Goal: Communication & Community: Answer question/provide support

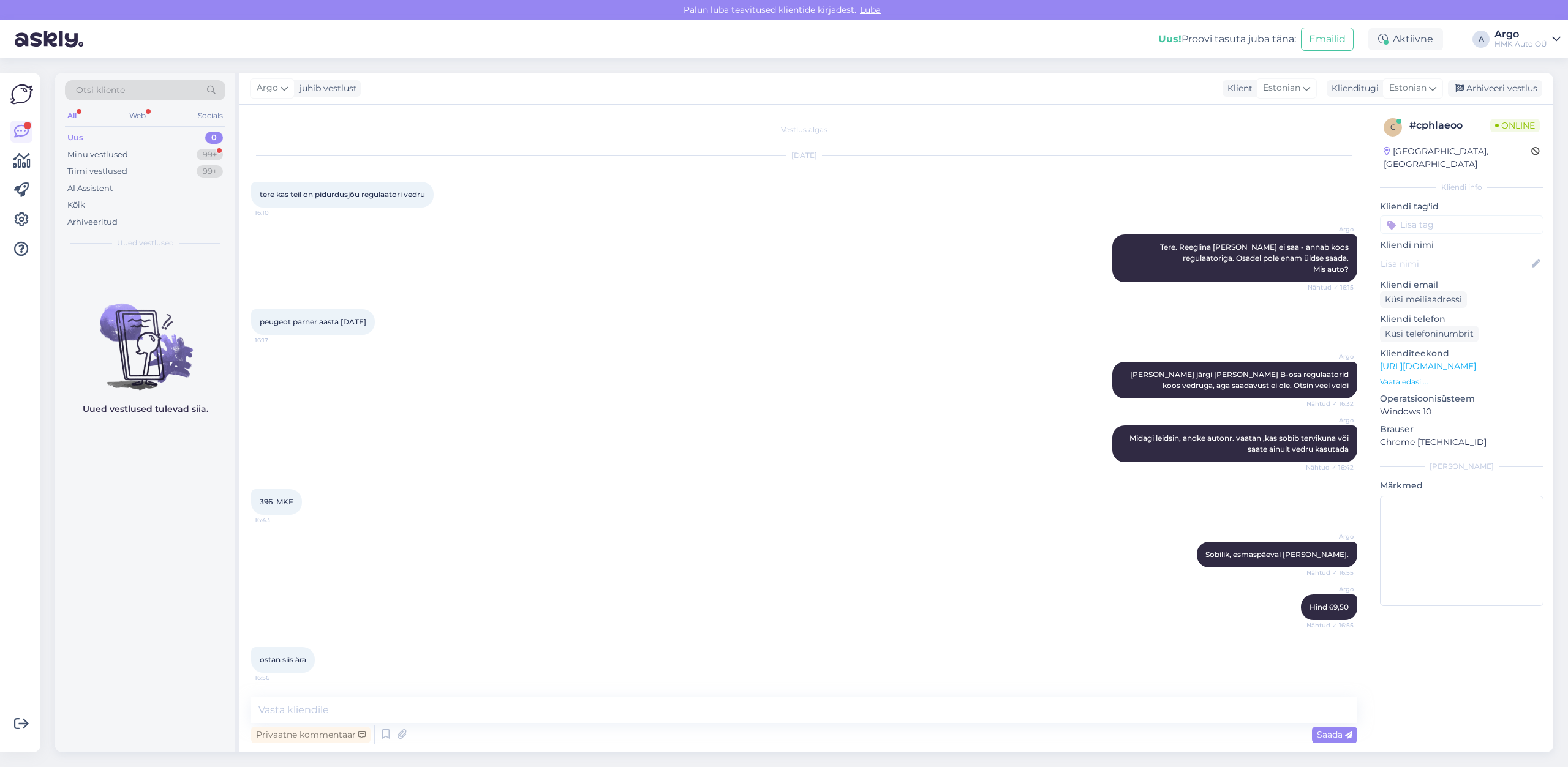
scroll to position [373, 0]
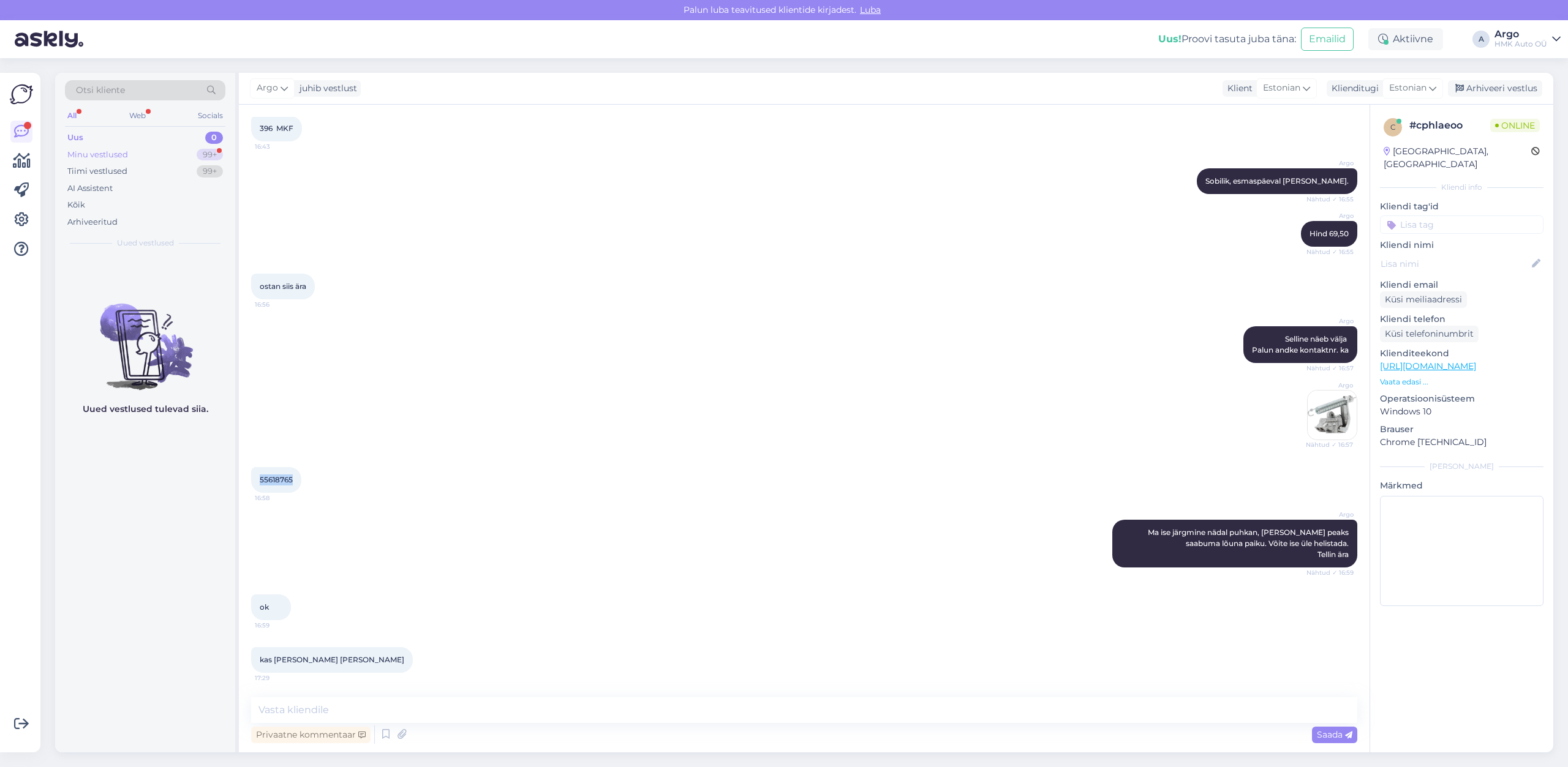
click at [114, 152] on div "Minu vestlused" at bounding box center [98, 155] width 61 height 12
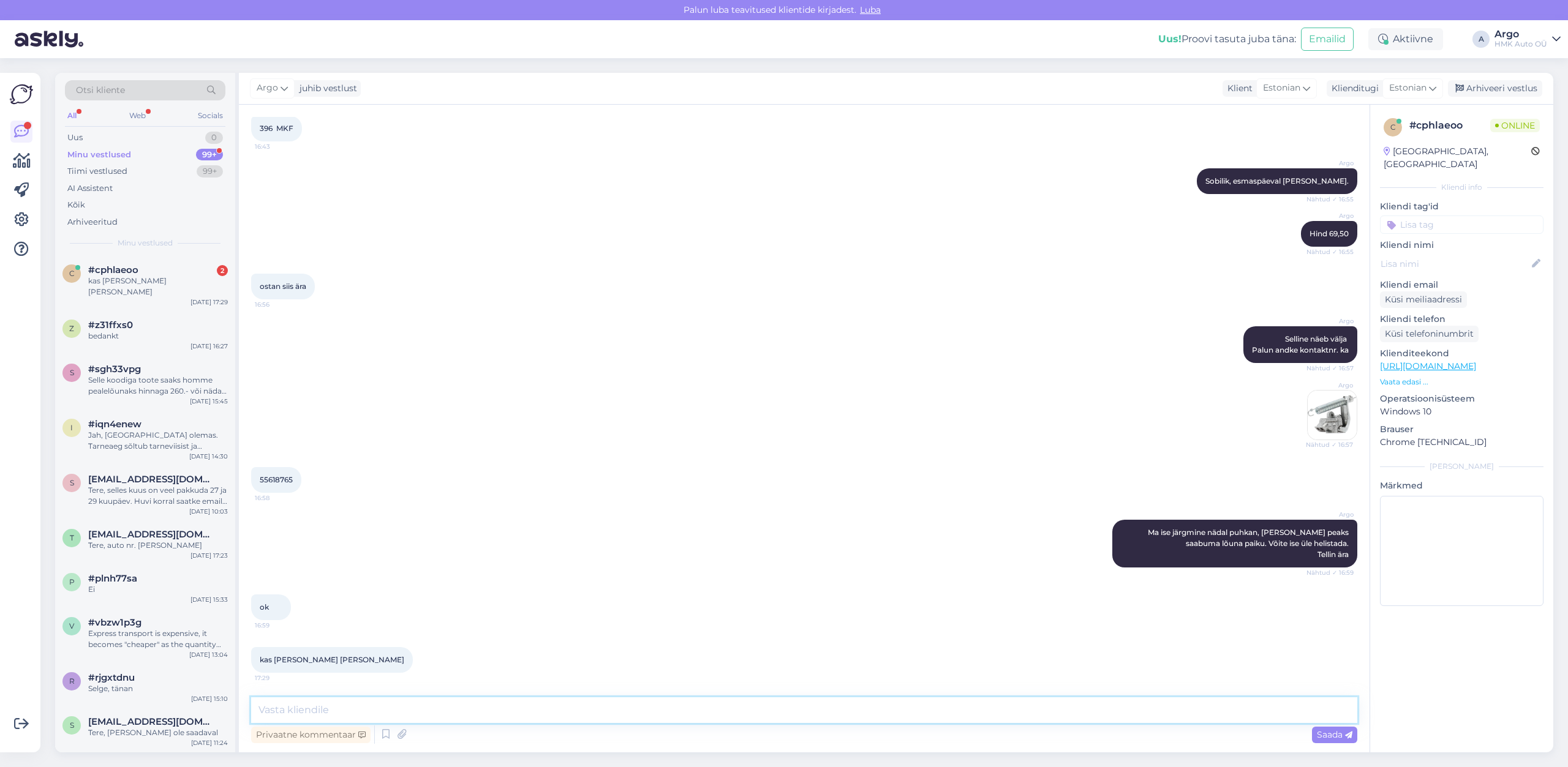
click at [337, 705] on textarea at bounding box center [804, 710] width 1106 height 26
type textarea "Saadame ikka"
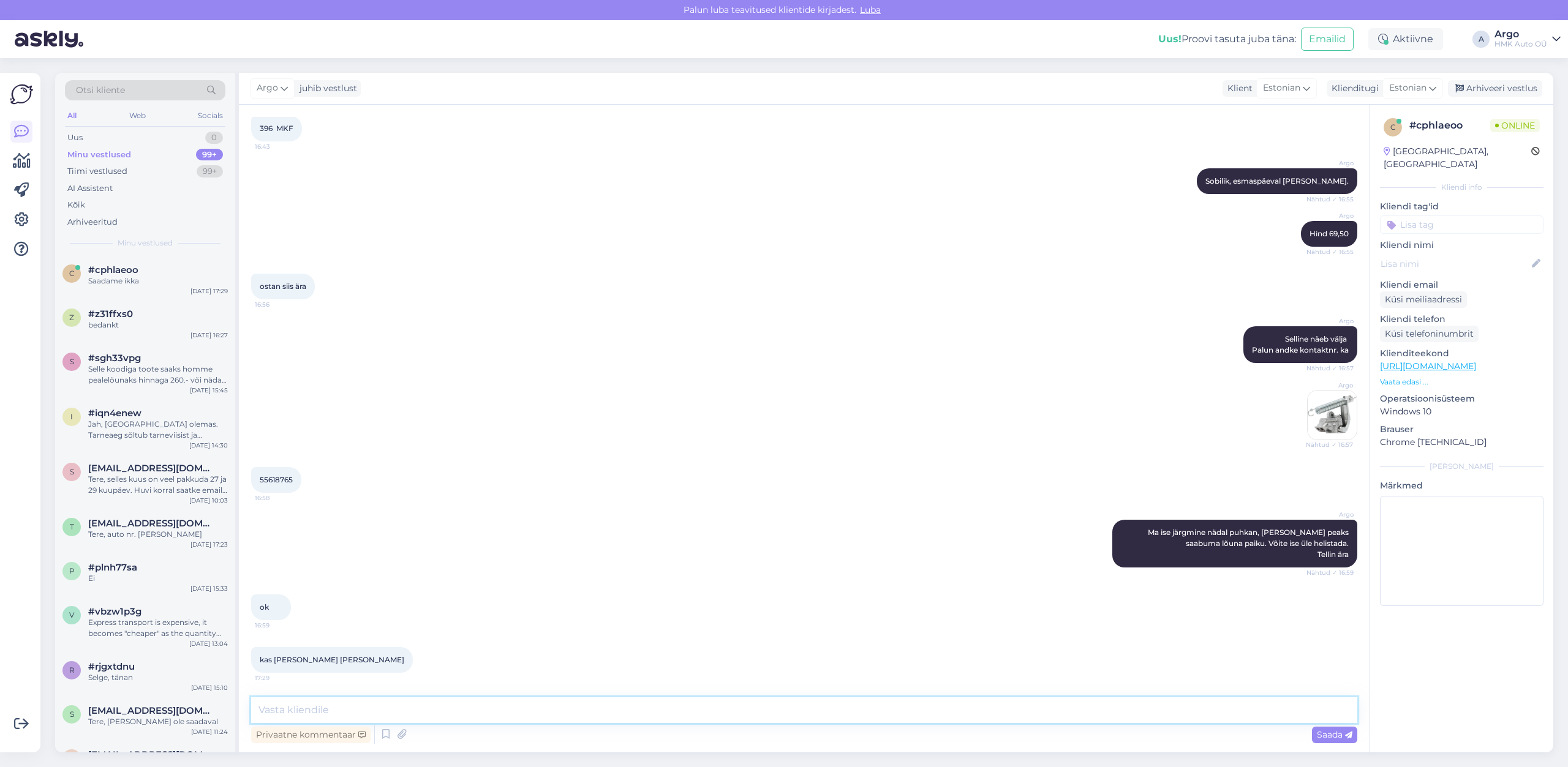
scroll to position [426, 0]
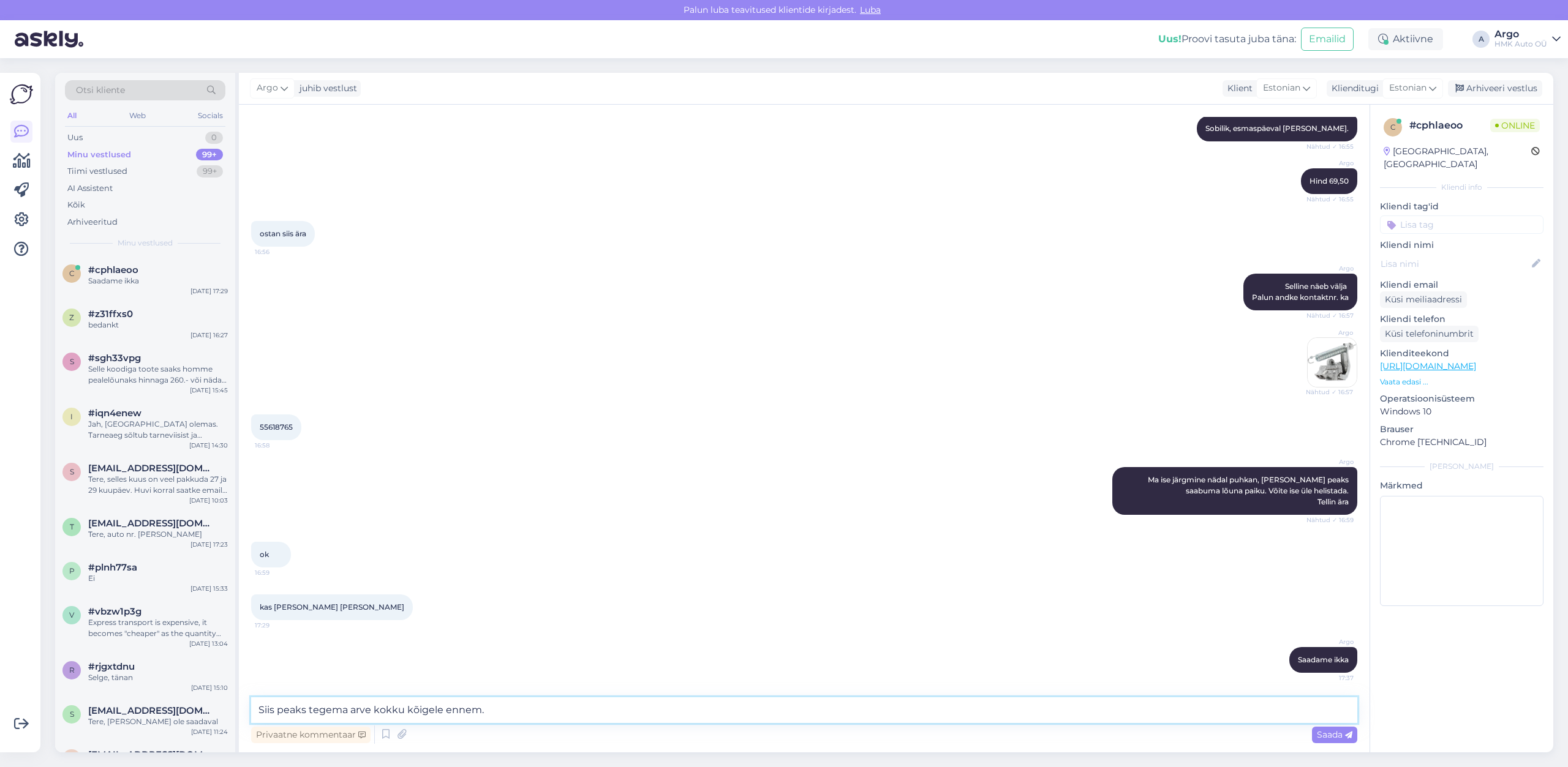
type textarea "Siis peaks tegema arve kokku kõigele ennem."
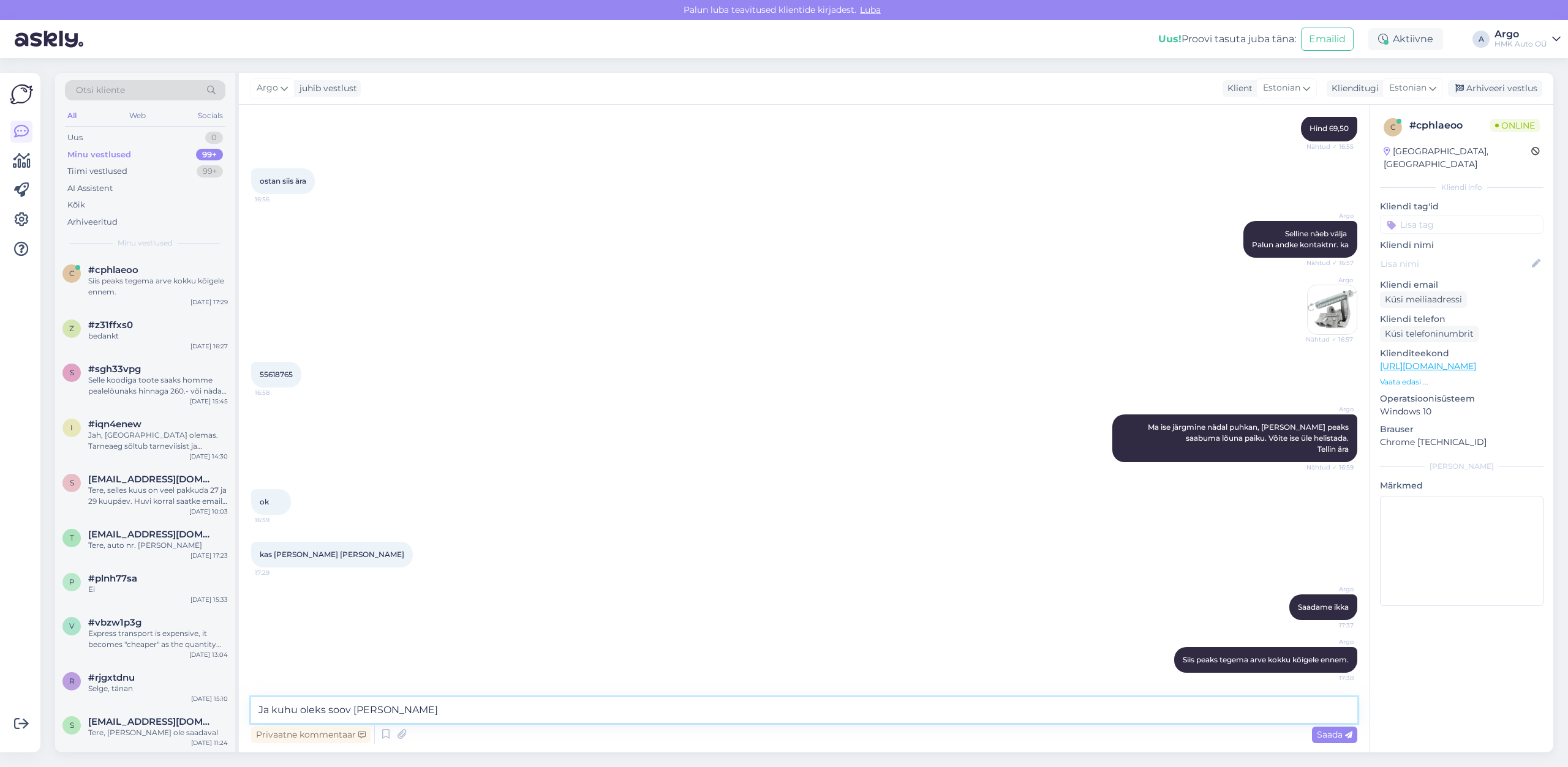
type textarea "Ja kuhu oleks soov saada pakk"
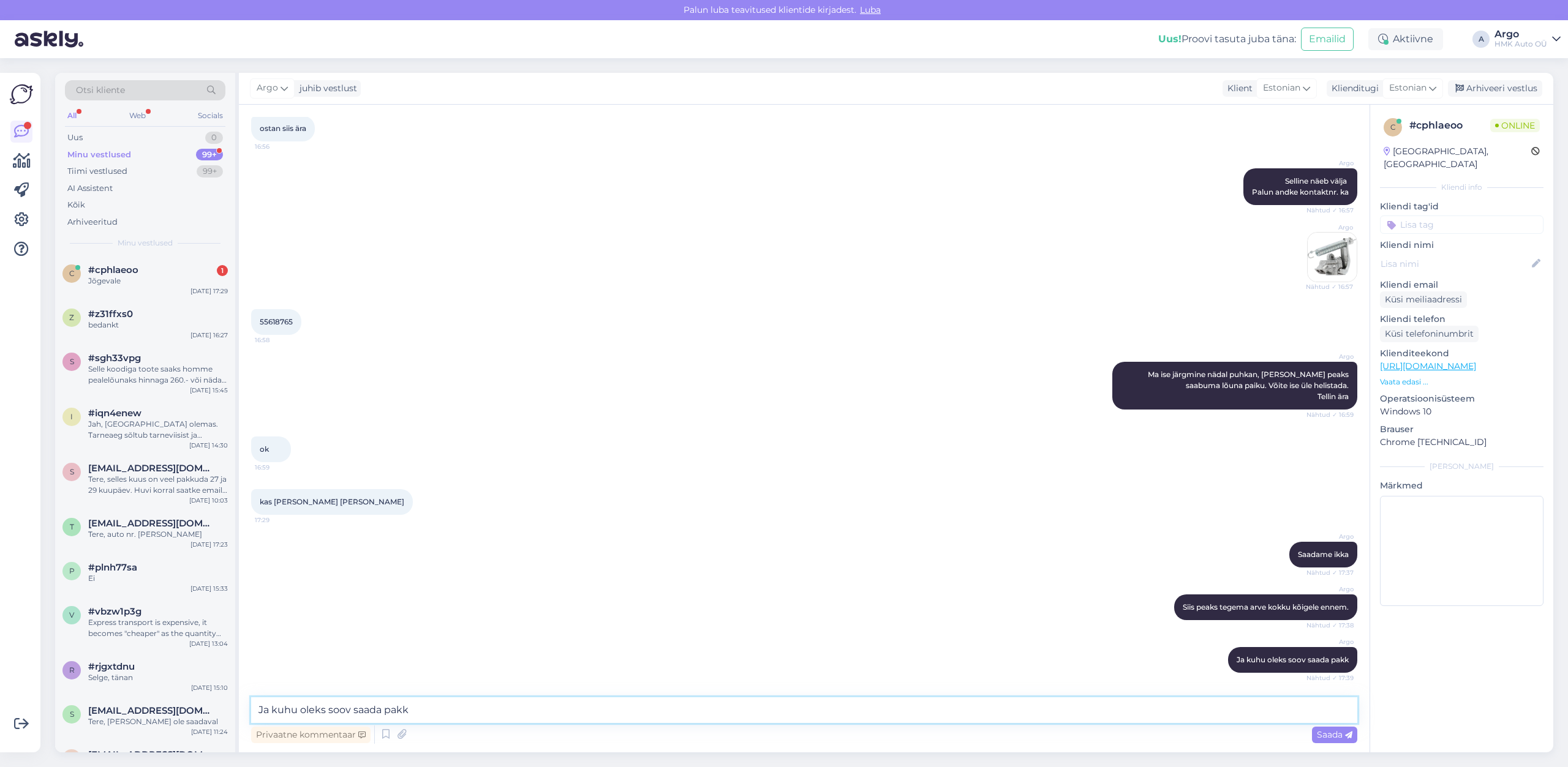
scroll to position [584, 0]
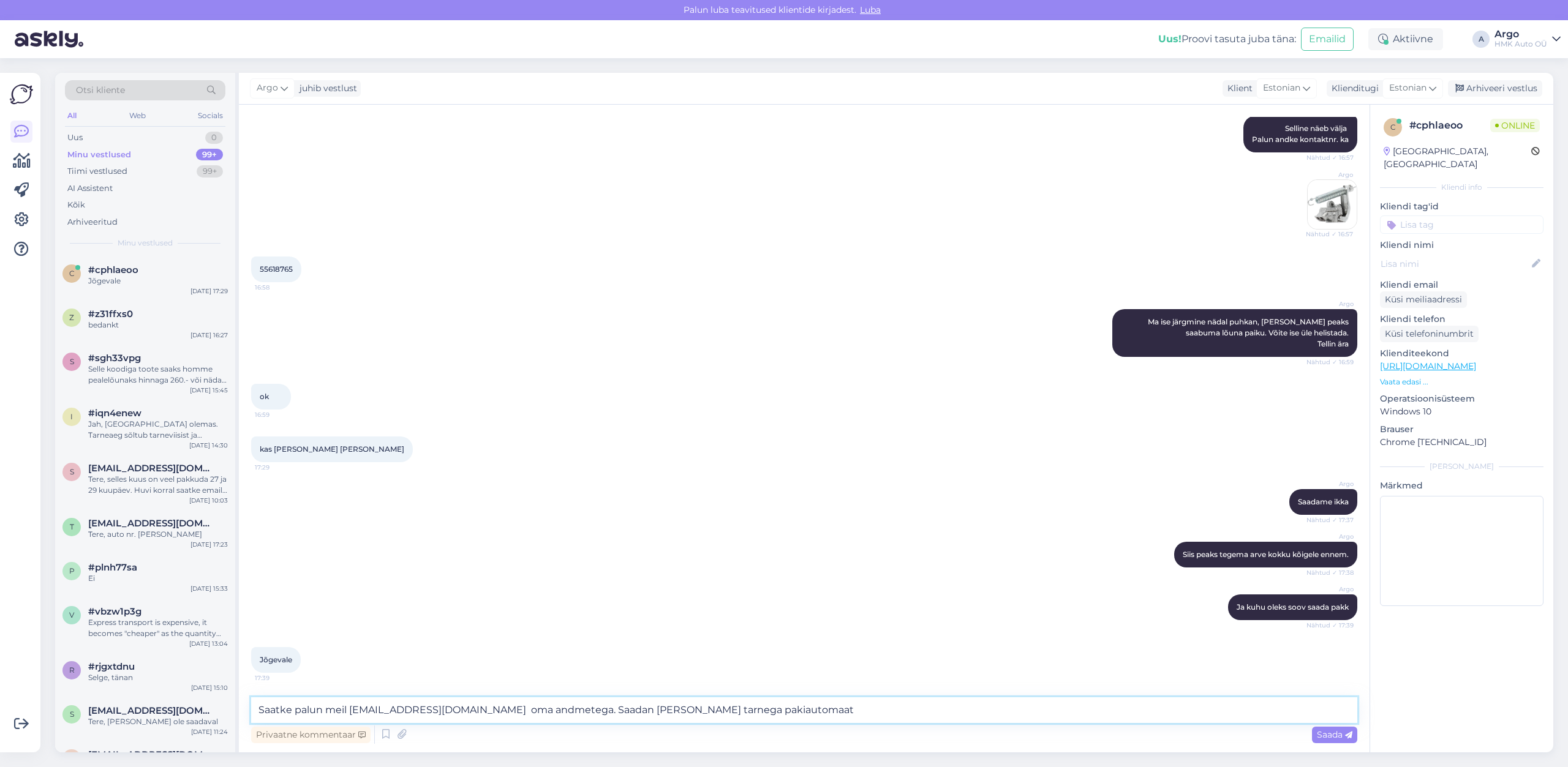
type textarea "Saatke palun meil [EMAIL_ADDRESS][DOMAIN_NAME] oma andmetega. Saadan [PERSON_NA…"
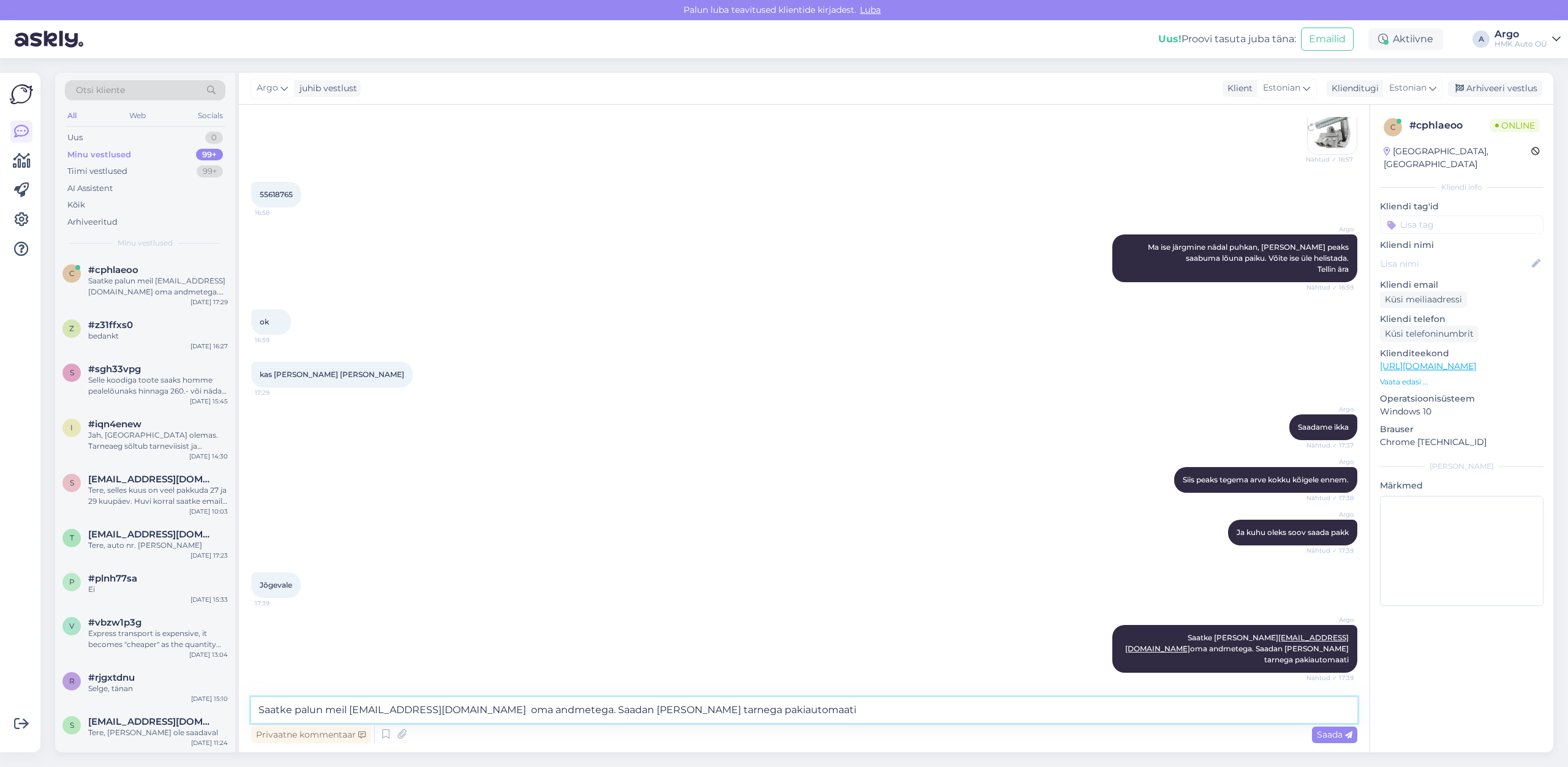
scroll to position [647, 0]
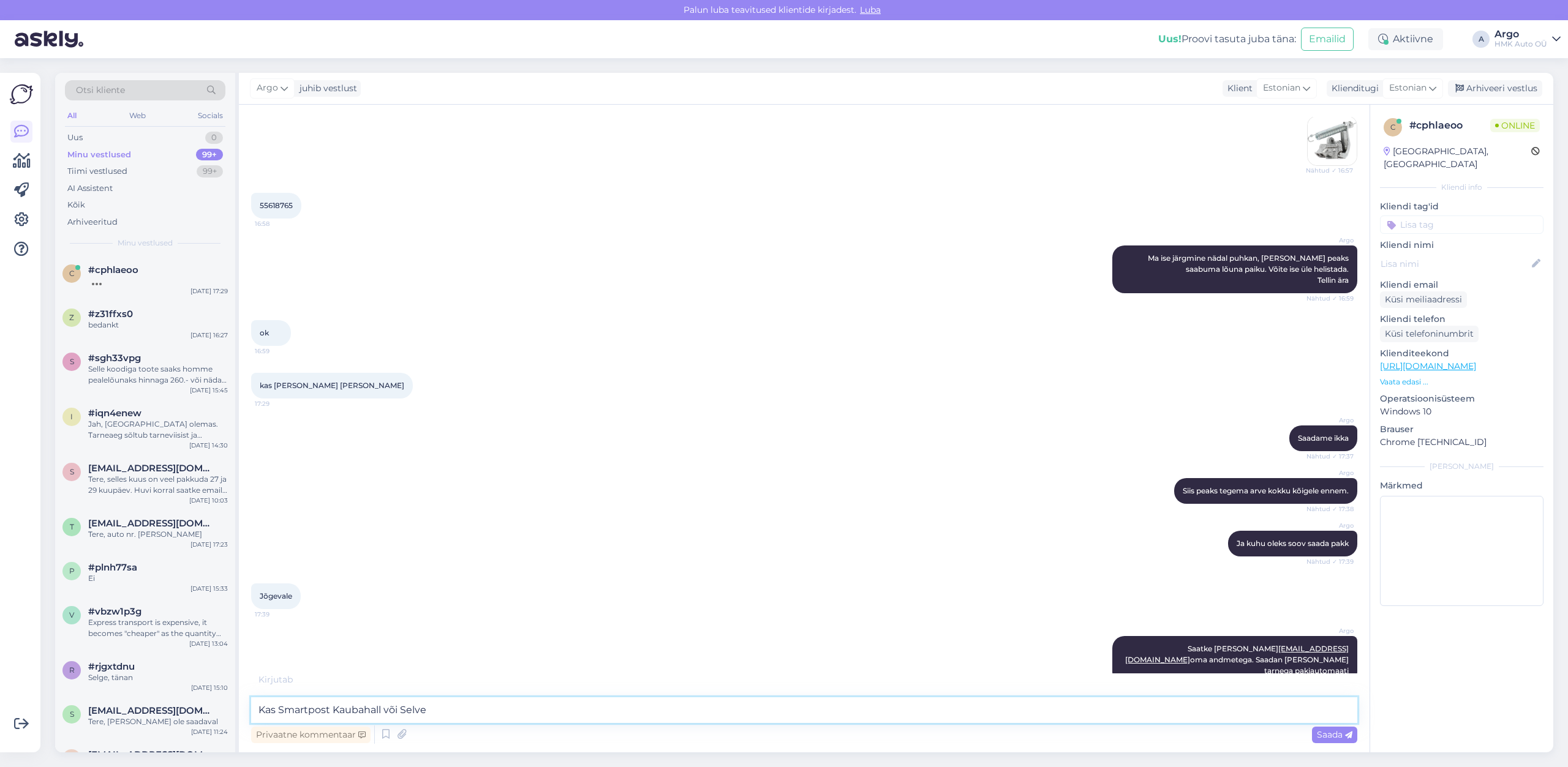
type textarea "Kas Smartpost Kaubahall või Selver"
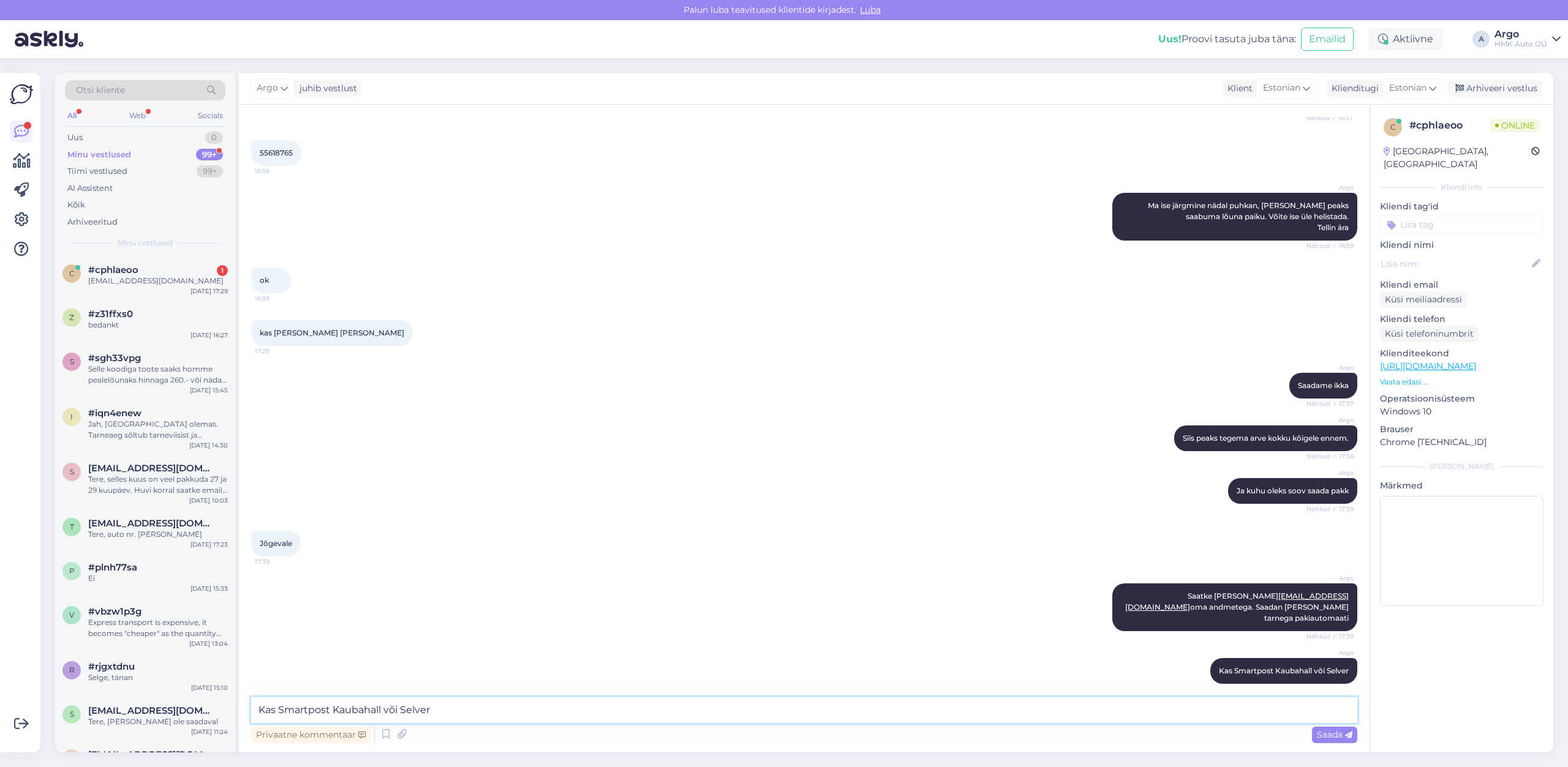
scroll to position [753, 0]
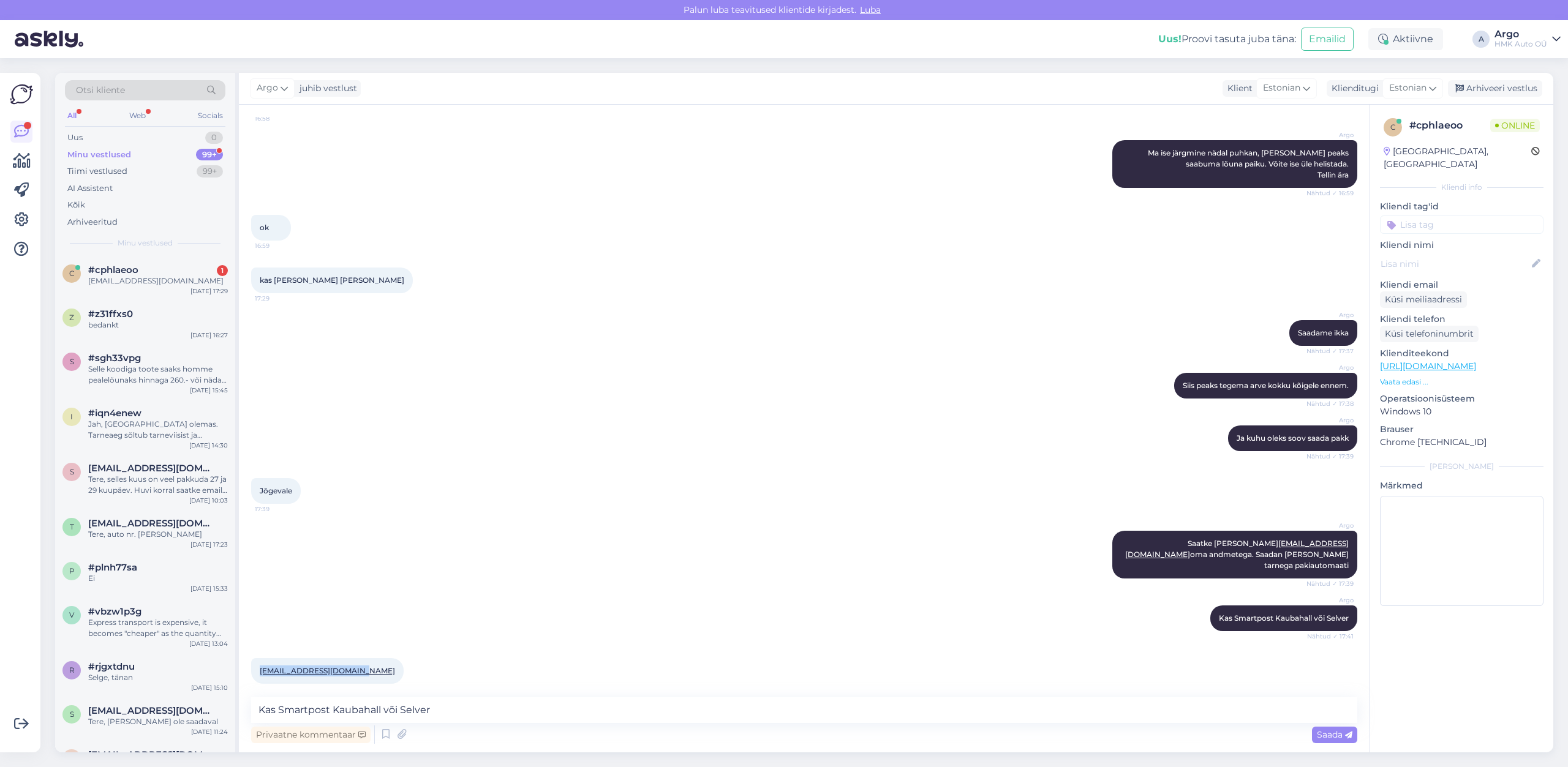
drag, startPoint x: 354, startPoint y: 664, endPoint x: 259, endPoint y: 660, distance: 95.1
click at [259, 660] on div "[EMAIL_ADDRESS][DOMAIN_NAME] 17:42" at bounding box center [328, 671] width 153 height 26
copy link "[EMAIL_ADDRESS][DOMAIN_NAME]"
click at [294, 715] on textarea "Kas Smartpost Kaubahall või Selver" at bounding box center [804, 710] width 1106 height 26
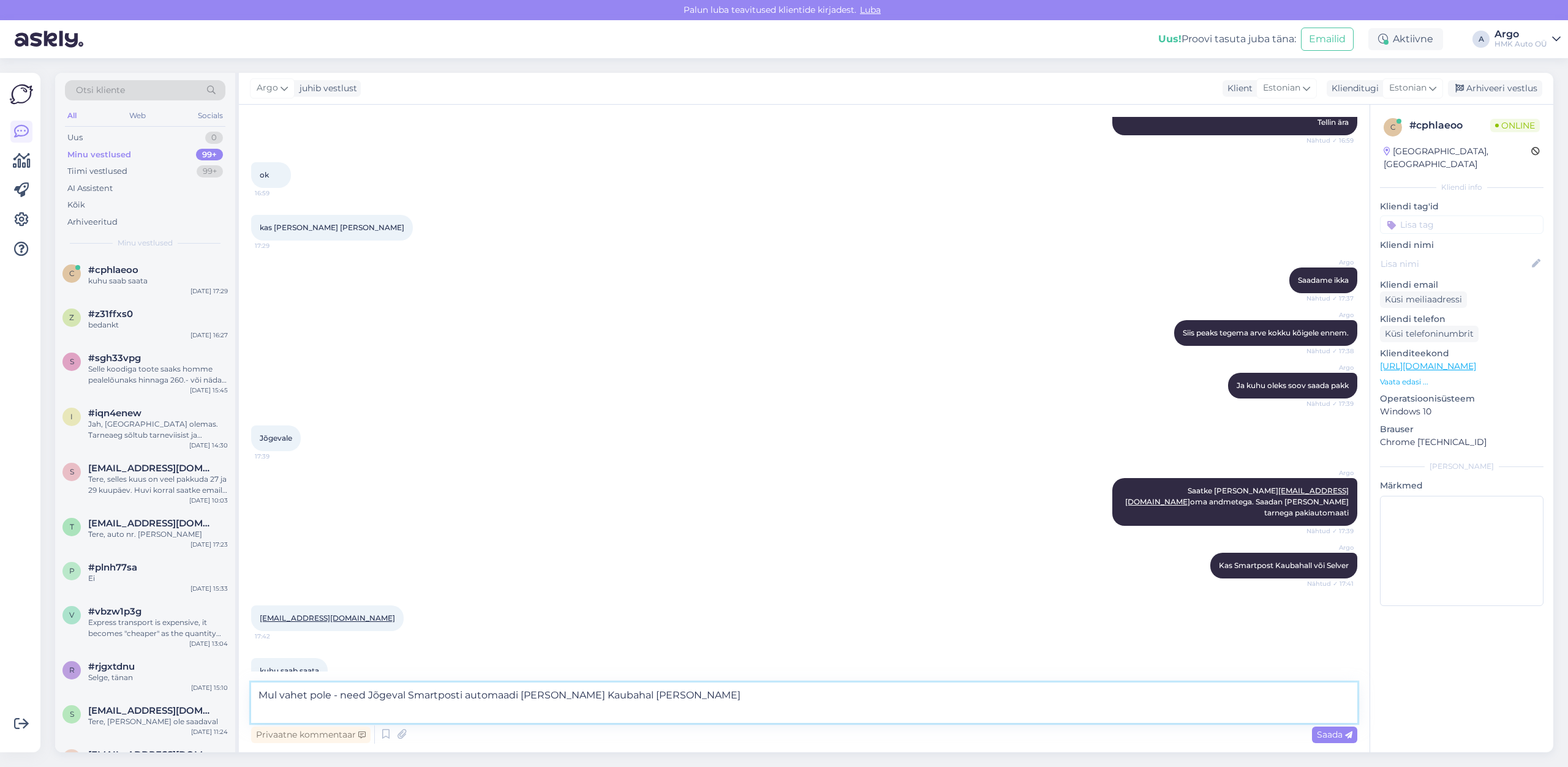
type textarea "Mul vahet pole - need Jõgeval Smartposti automaadi [PERSON_NAME] Kaubahall [PER…"
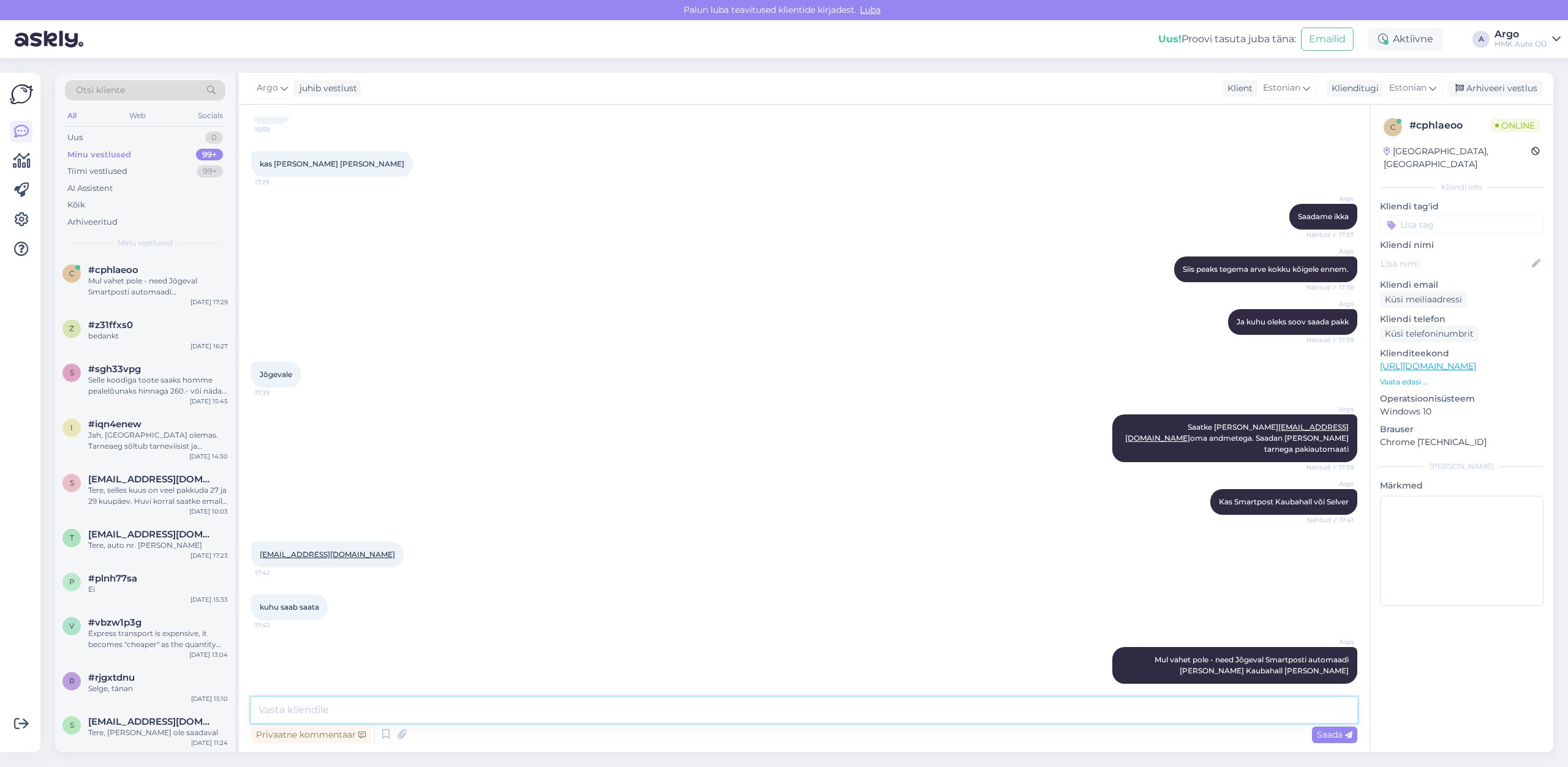
paste textarea "ok, [PERSON_NAME] [PERSON_NAME] - eraisikule läheb?"
type textarea "[PERSON_NAME] [PERSON_NAME] - eraisikule läheb?"
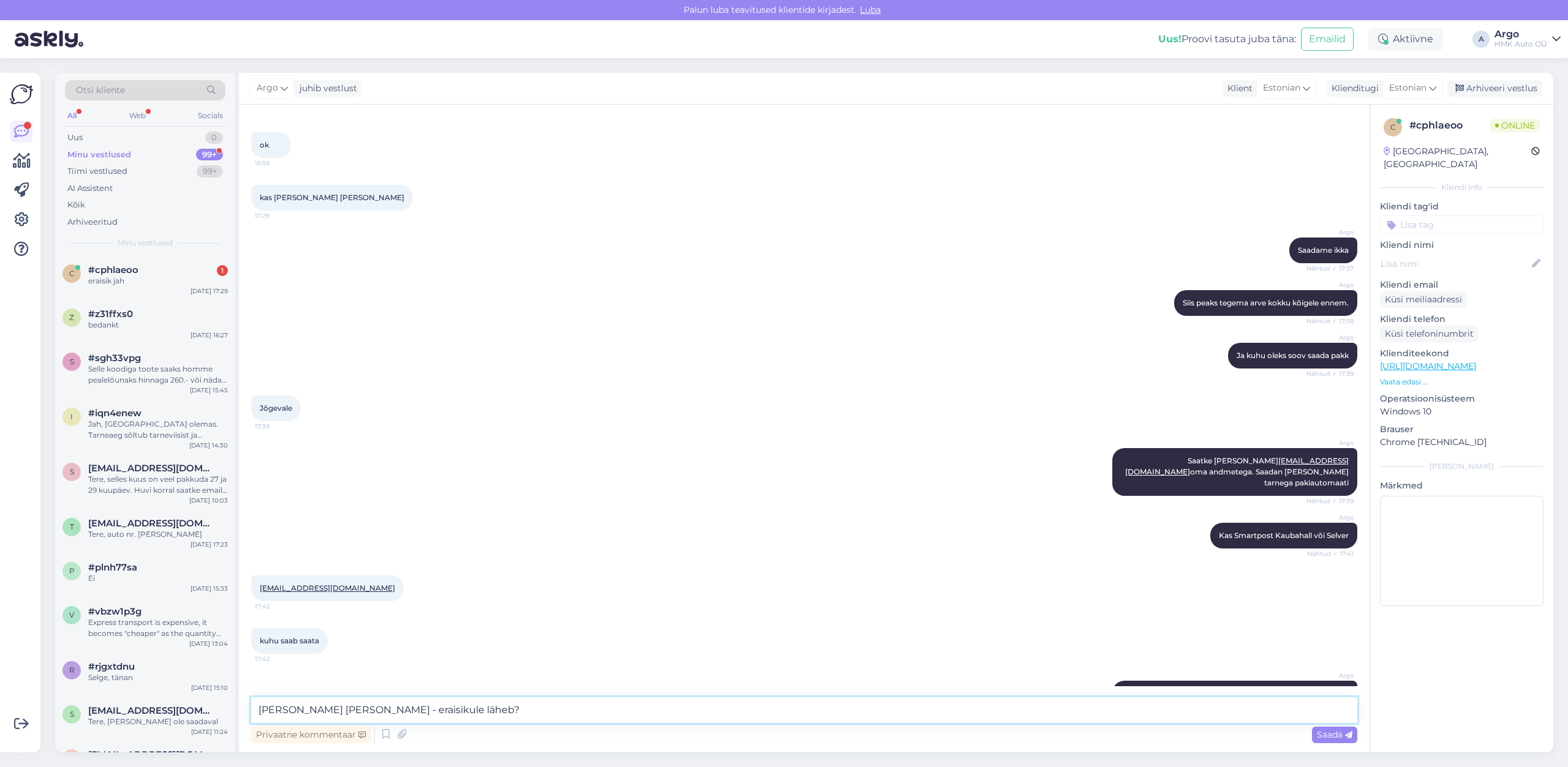
scroll to position [835, 0]
drag, startPoint x: 255, startPoint y: 578, endPoint x: 353, endPoint y: 577, distance: 98.0
click at [353, 577] on div "[EMAIL_ADDRESS][DOMAIN_NAME] 17:42" at bounding box center [328, 589] width 153 height 26
copy link "[EMAIL_ADDRESS][DOMAIN_NAME]"
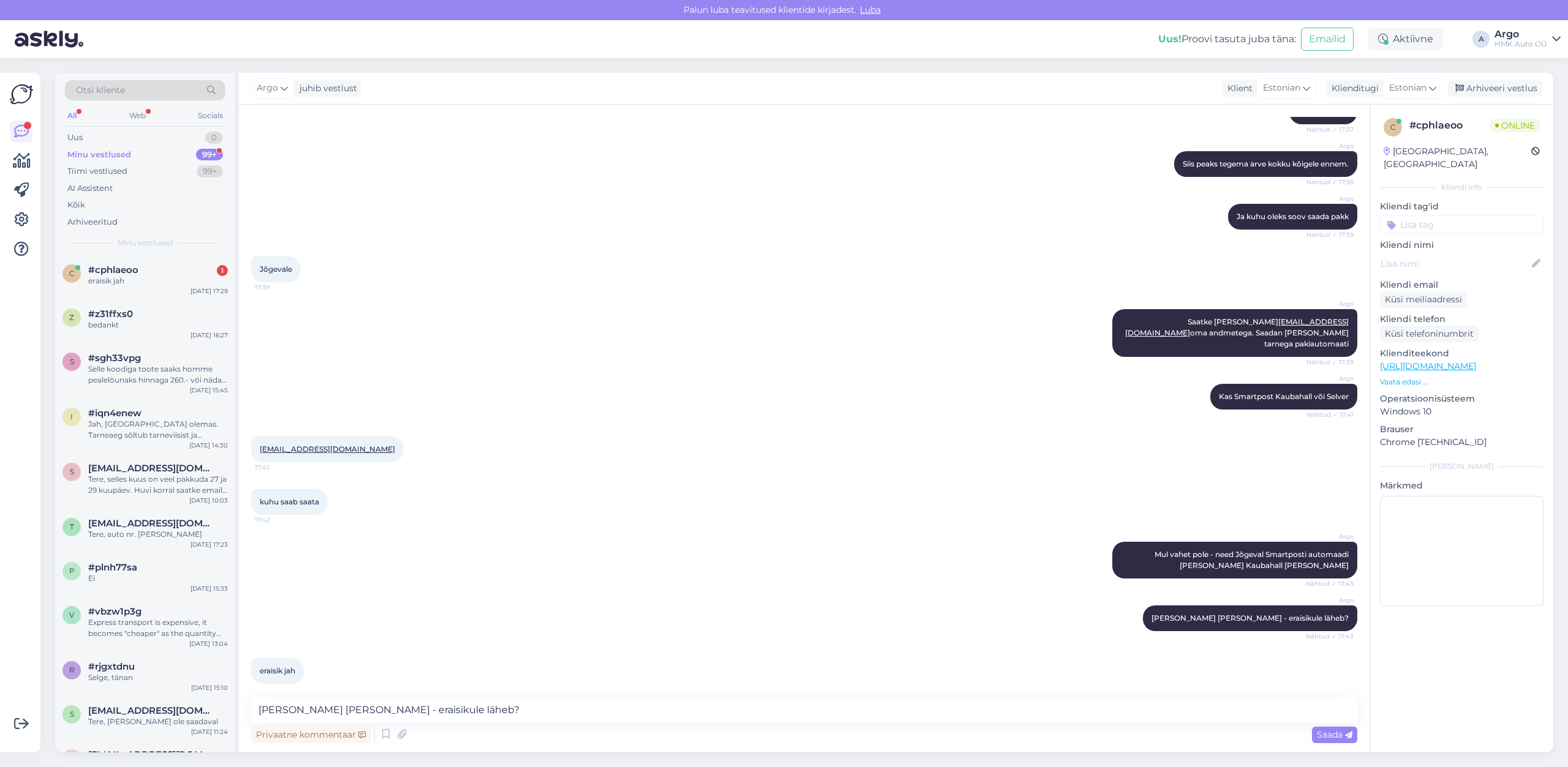
click at [528, 535] on div "Argo Mul vahet pole - need Jõgeval Smartposti automaadi [PERSON_NAME] Kaubahall…" at bounding box center [804, 559] width 1106 height 63
click at [270, 709] on textarea "[PERSON_NAME] [PERSON_NAME] - eraisikule läheb?" at bounding box center [804, 710] width 1106 height 26
type textarea "saatsin arve"
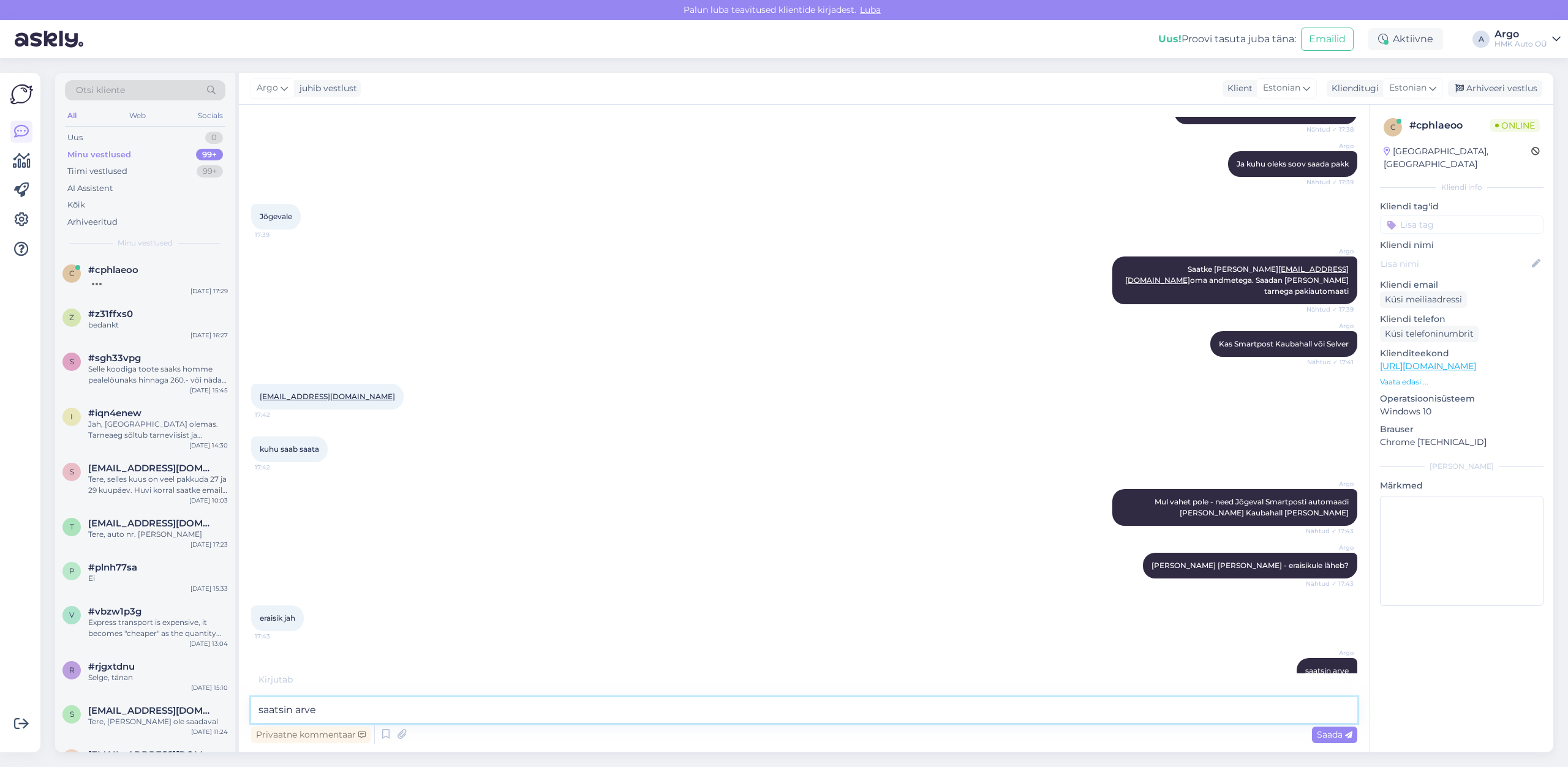
scroll to position [1080, 0]
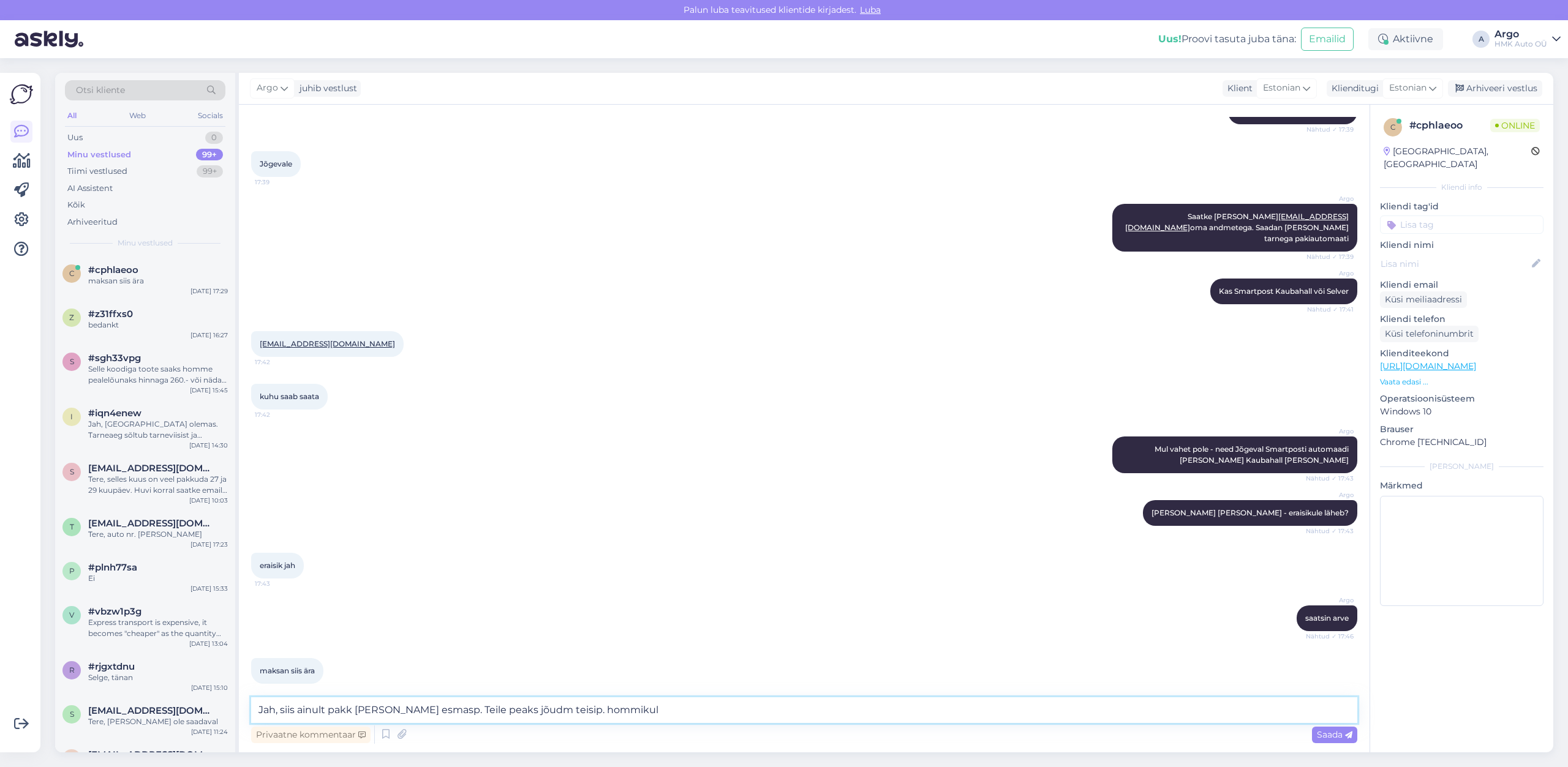
type textarea "Jah, siis ainult pakk [PERSON_NAME] esmasp. Teile peaks jõudma teisip. hommikul"
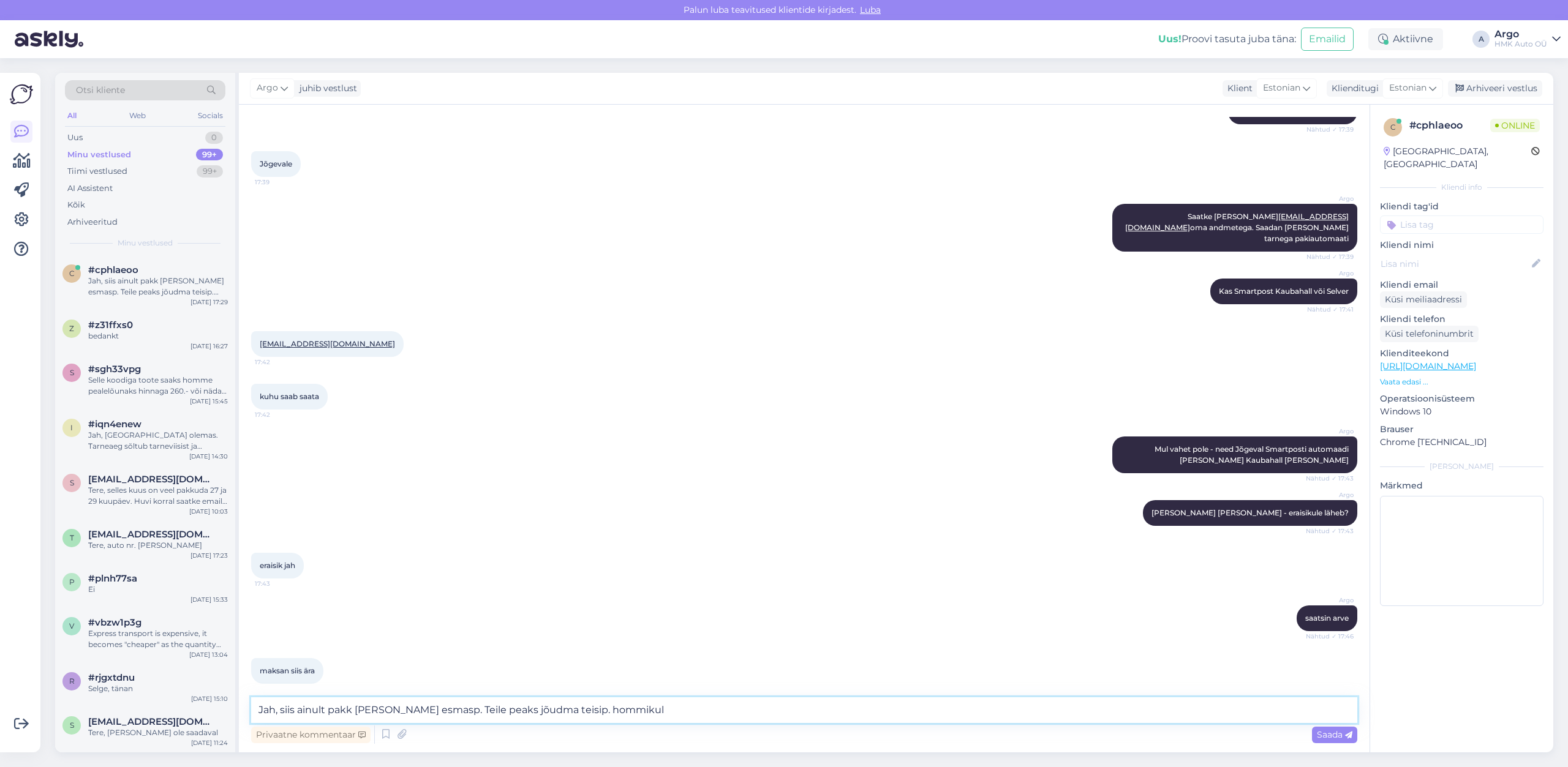
scroll to position [1143, 0]
